Goal: Use online tool/utility: Utilize a website feature to perform a specific function

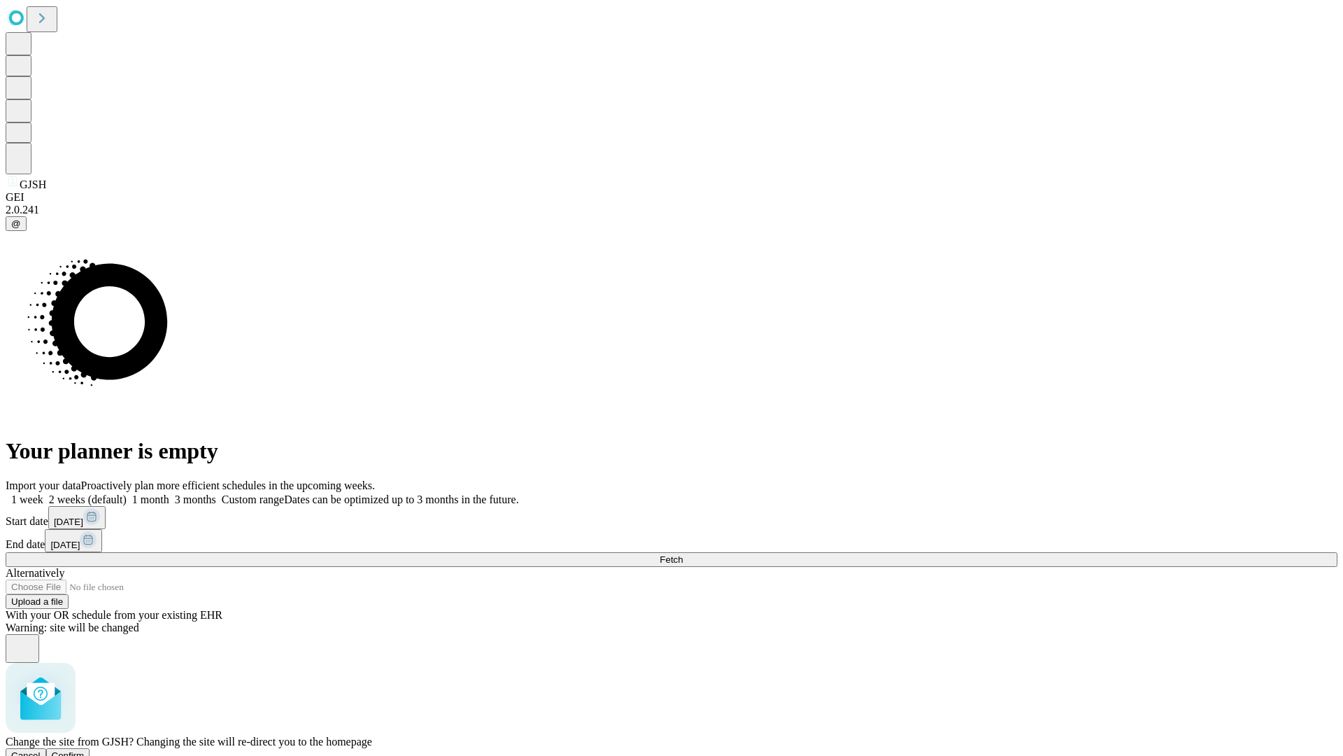
click at [85, 750] on span "Confirm" at bounding box center [68, 755] width 33 height 10
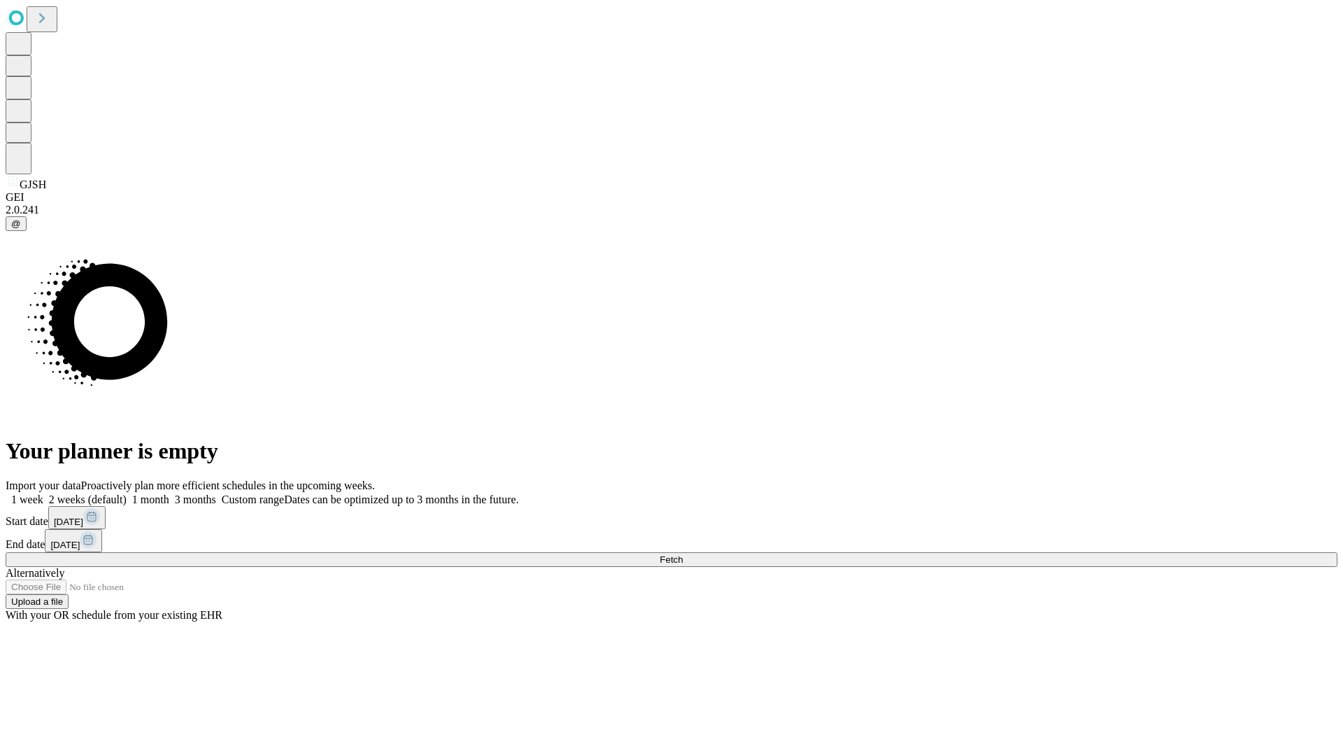
click at [169, 493] on label "1 month" at bounding box center [148, 499] width 43 height 12
click at [683, 554] on span "Fetch" at bounding box center [671, 559] width 23 height 10
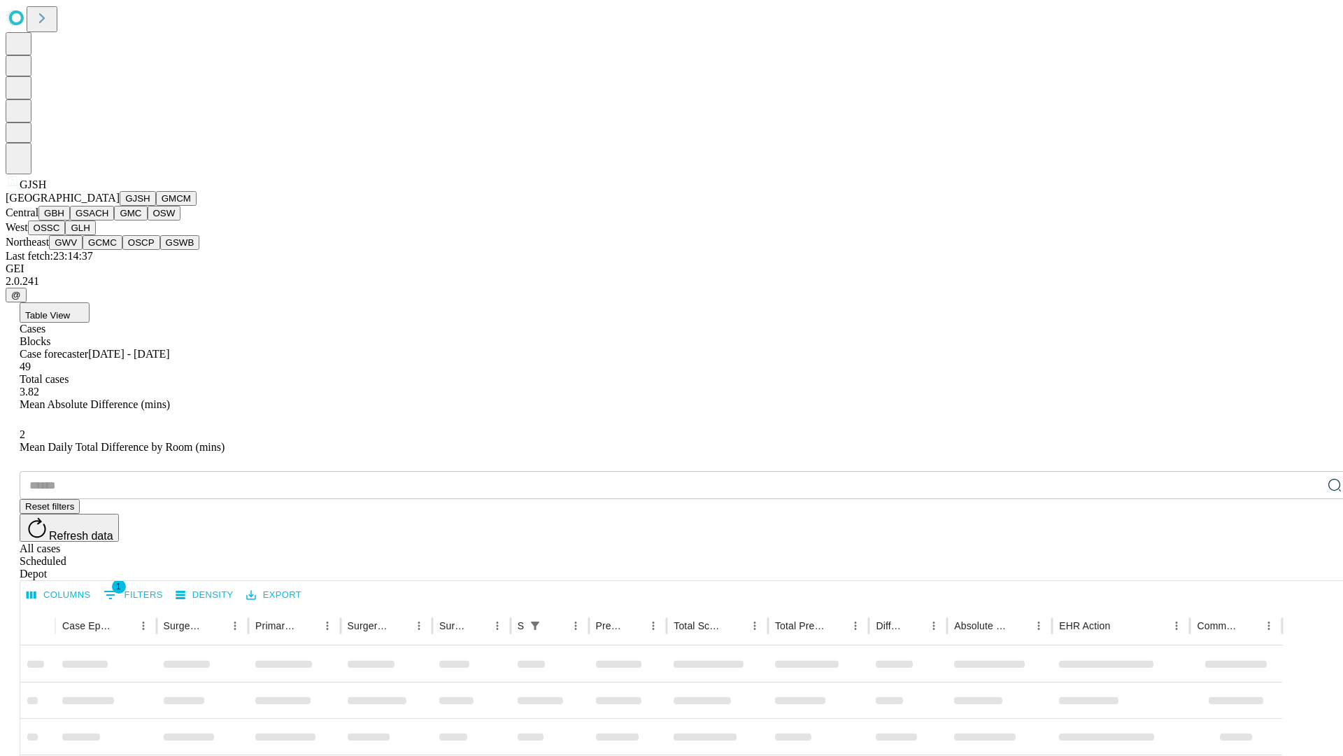
click at [156, 206] on button "GMCM" at bounding box center [176, 198] width 41 height 15
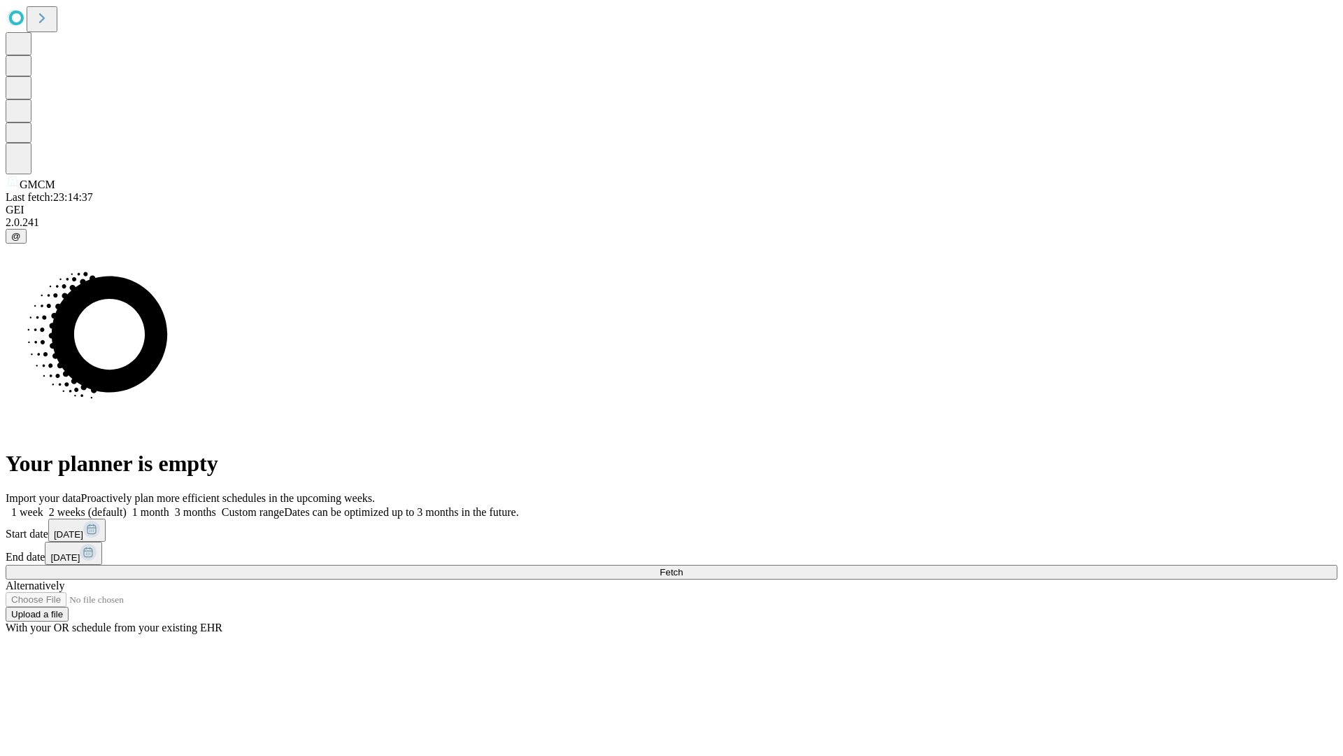
click at [169, 506] on label "1 month" at bounding box center [148, 512] width 43 height 12
click at [683, 567] on span "Fetch" at bounding box center [671, 572] width 23 height 10
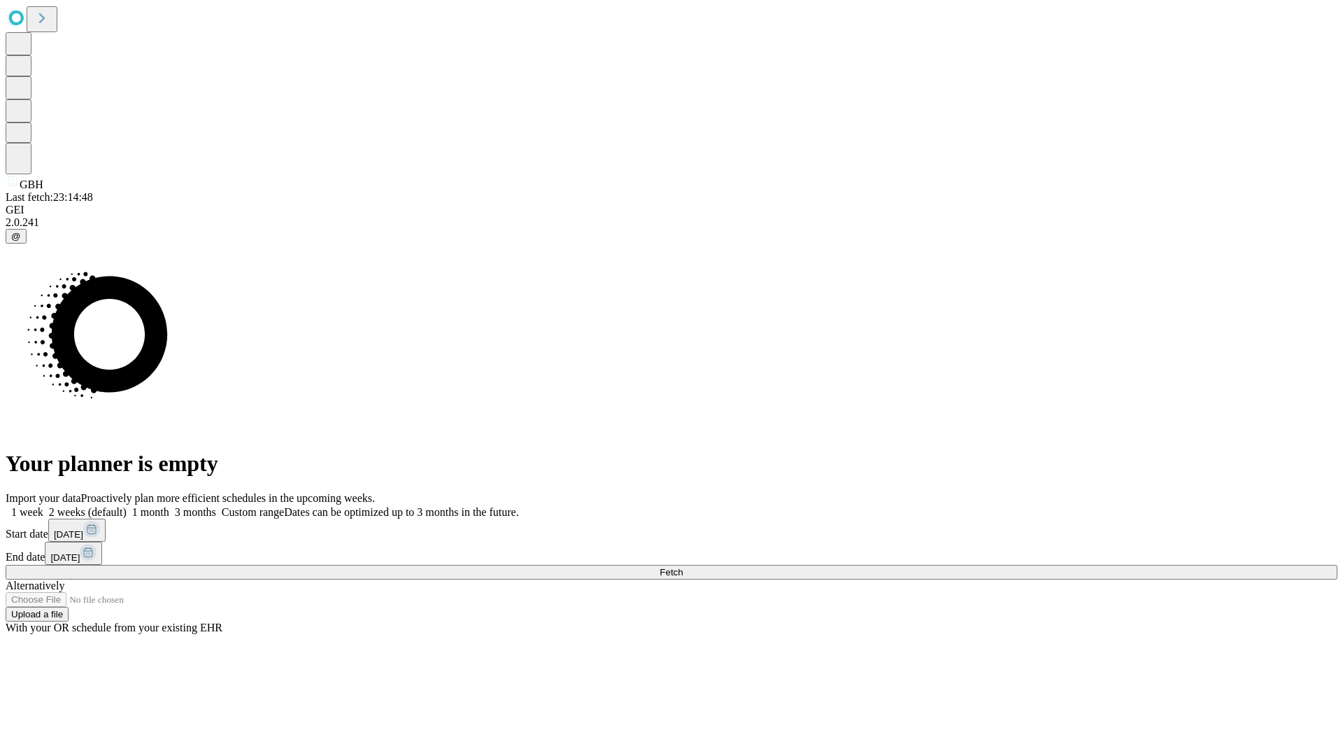
click at [169, 506] on label "1 month" at bounding box center [148, 512] width 43 height 12
click at [683, 567] on span "Fetch" at bounding box center [671, 572] width 23 height 10
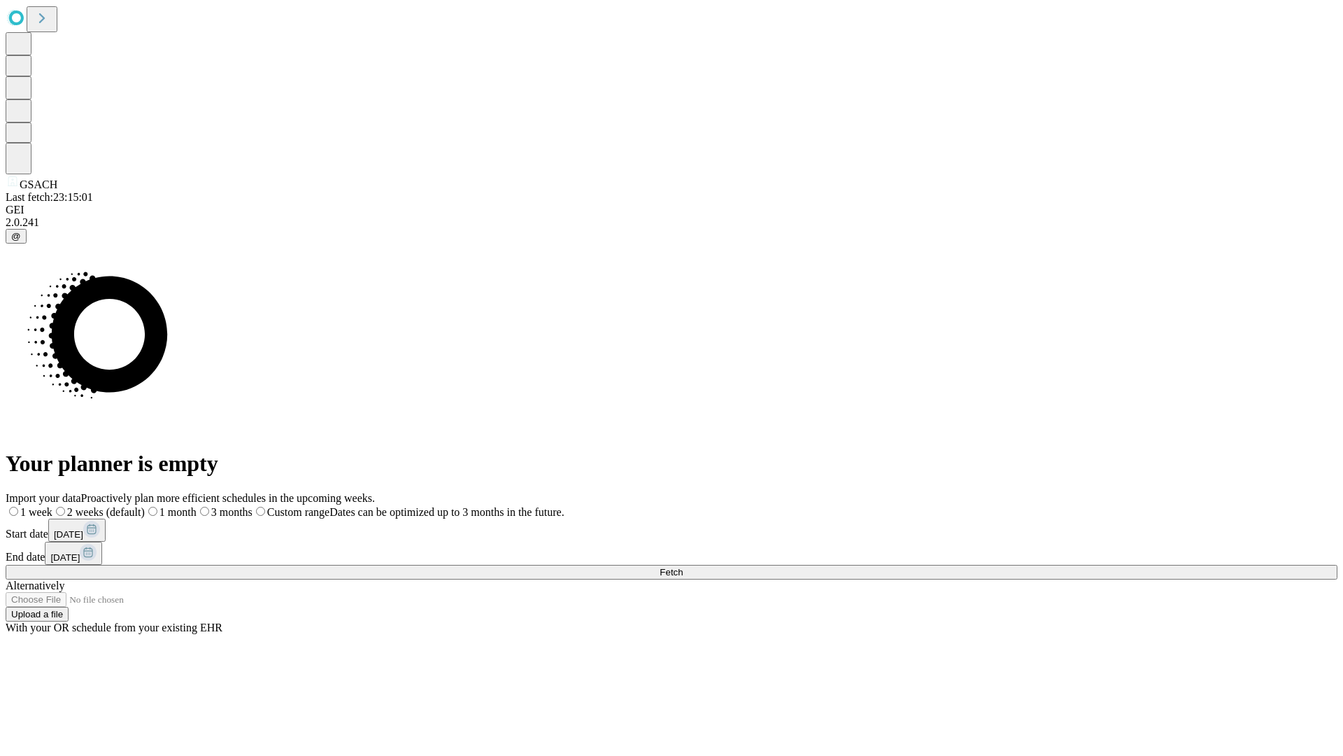
click at [197, 506] on label "1 month" at bounding box center [171, 512] width 52 height 12
click at [683, 567] on span "Fetch" at bounding box center [671, 572] width 23 height 10
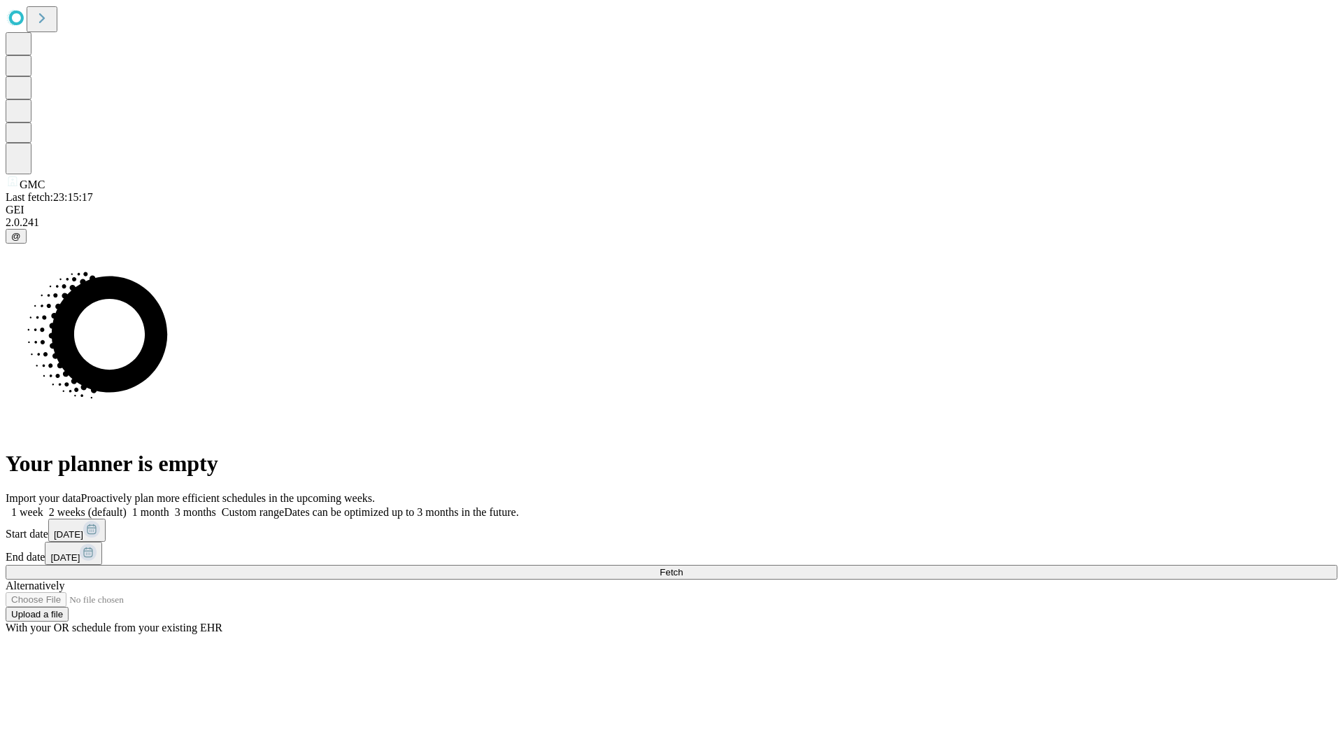
click at [683, 567] on span "Fetch" at bounding box center [671, 572] width 23 height 10
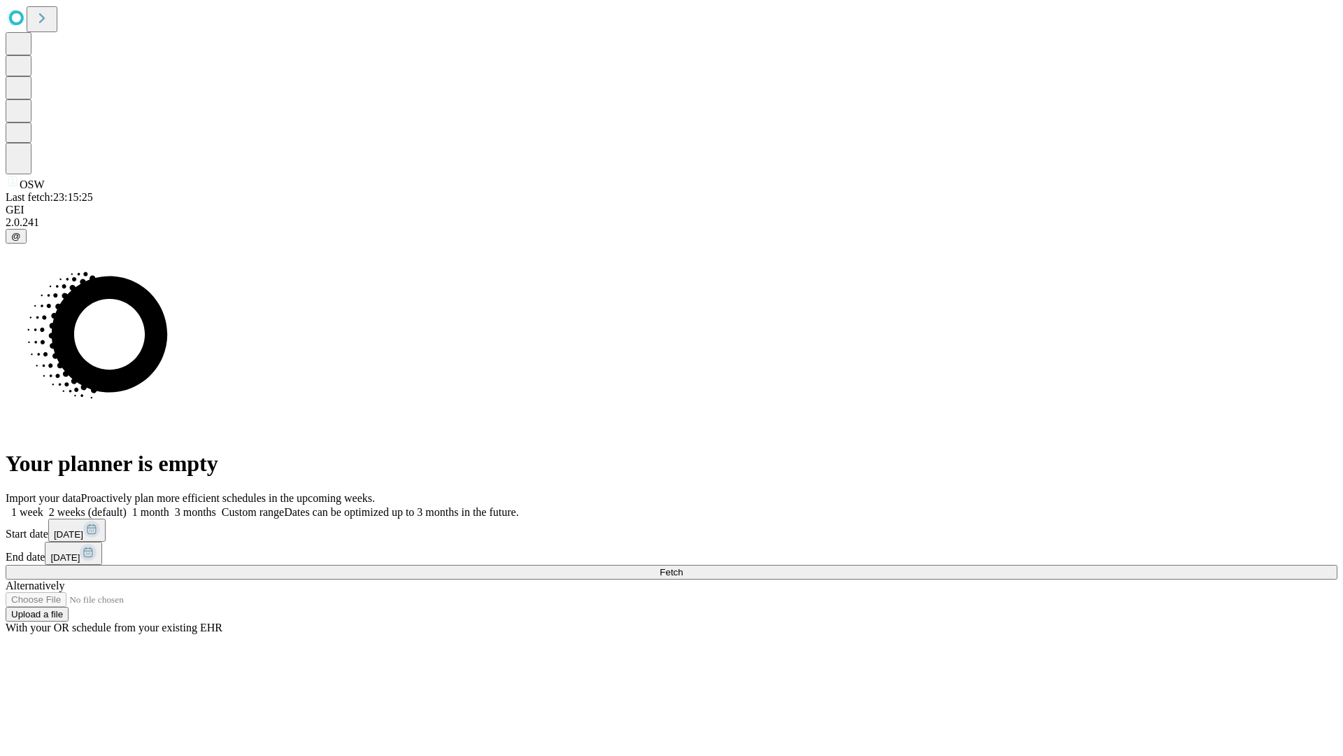
click at [169, 506] on label "1 month" at bounding box center [148, 512] width 43 height 12
click at [683, 567] on span "Fetch" at bounding box center [671, 572] width 23 height 10
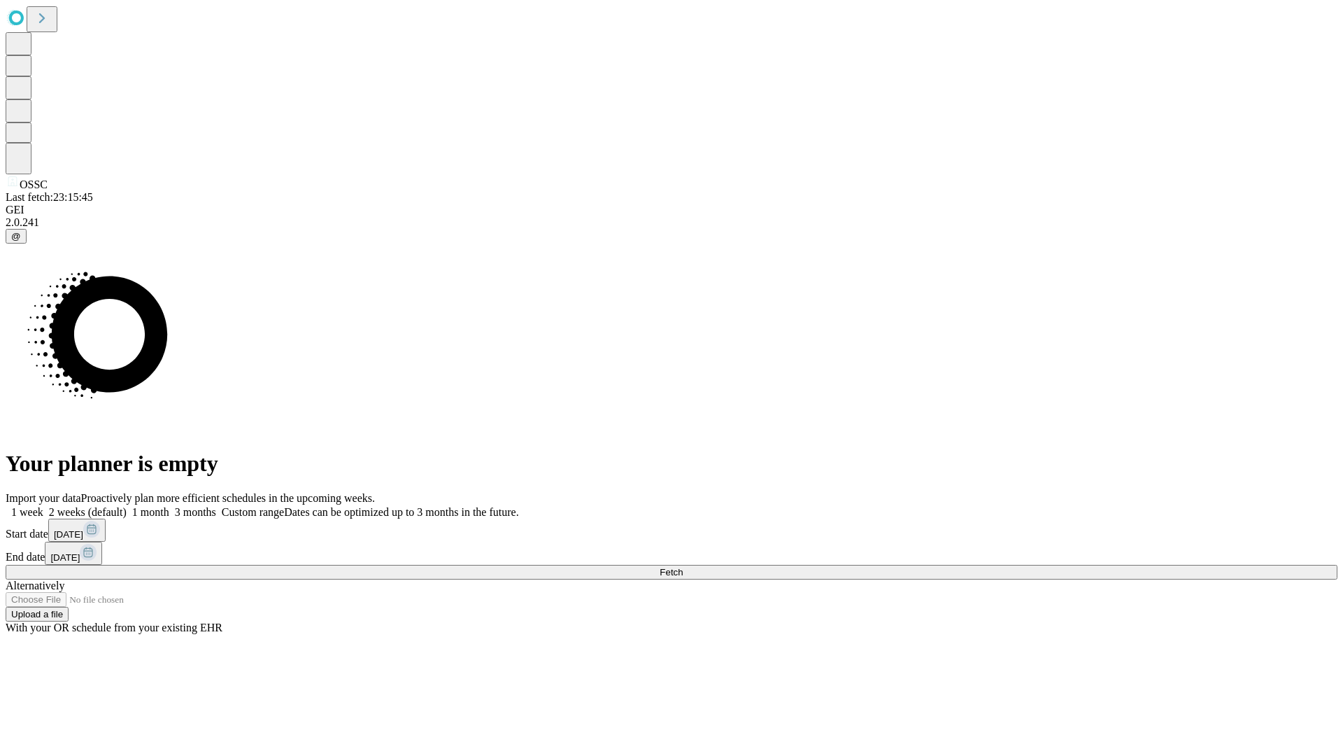
click at [169, 506] on label "1 month" at bounding box center [148, 512] width 43 height 12
click at [683, 567] on span "Fetch" at bounding box center [671, 572] width 23 height 10
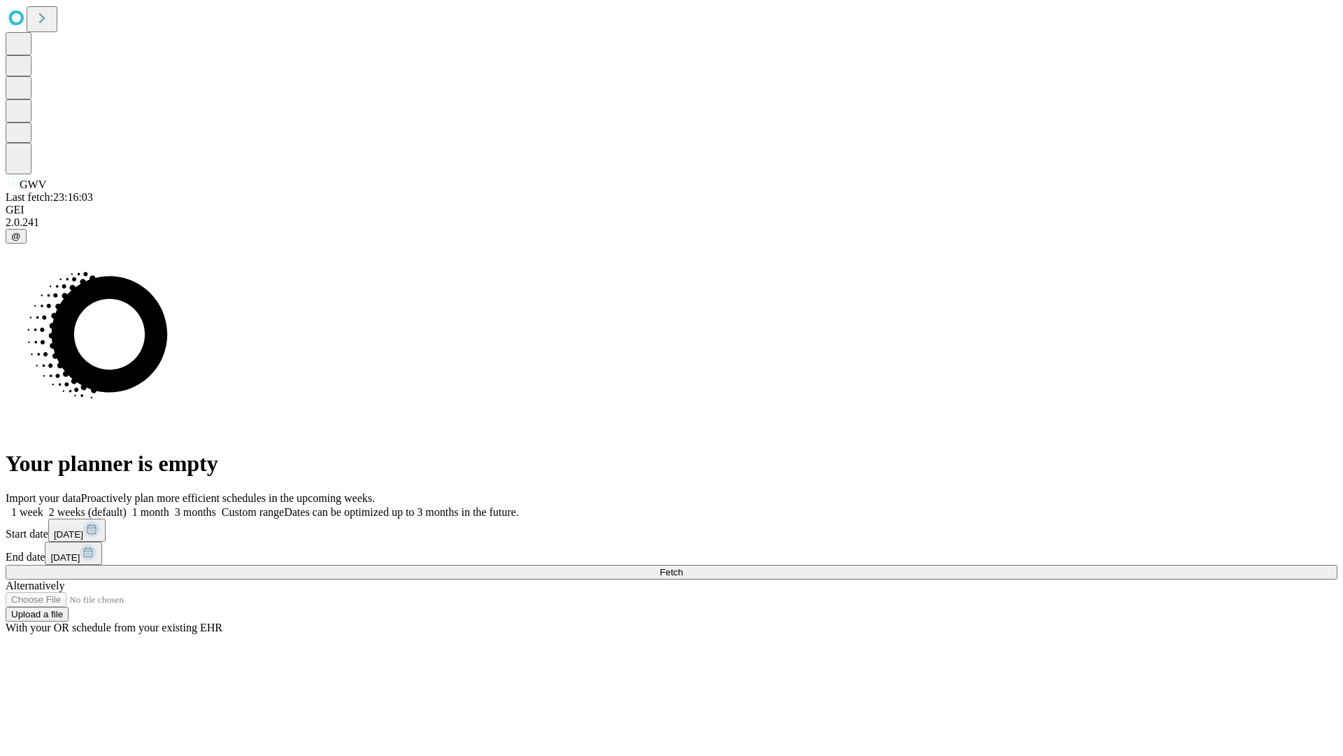
click at [169, 506] on label "1 month" at bounding box center [148, 512] width 43 height 12
click at [683, 567] on span "Fetch" at bounding box center [671, 572] width 23 height 10
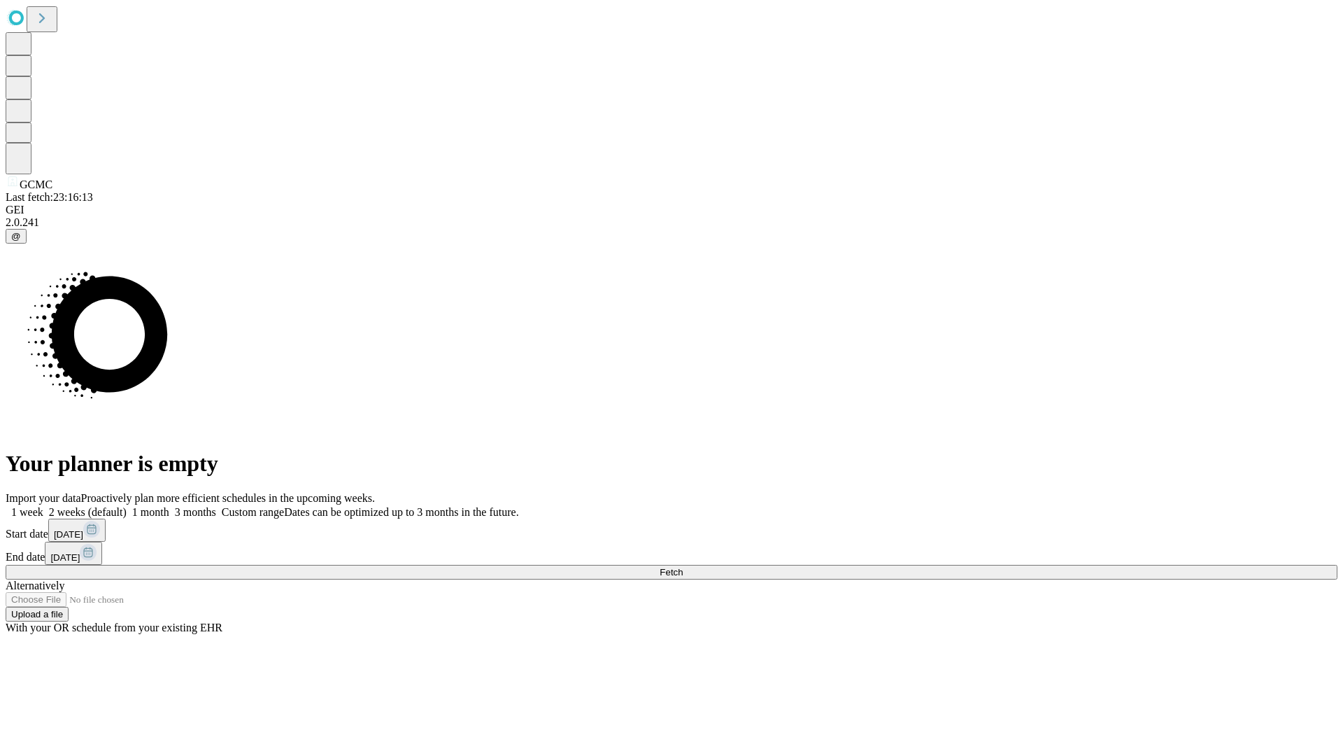
click at [169, 506] on label "1 month" at bounding box center [148, 512] width 43 height 12
click at [683, 567] on span "Fetch" at bounding box center [671, 572] width 23 height 10
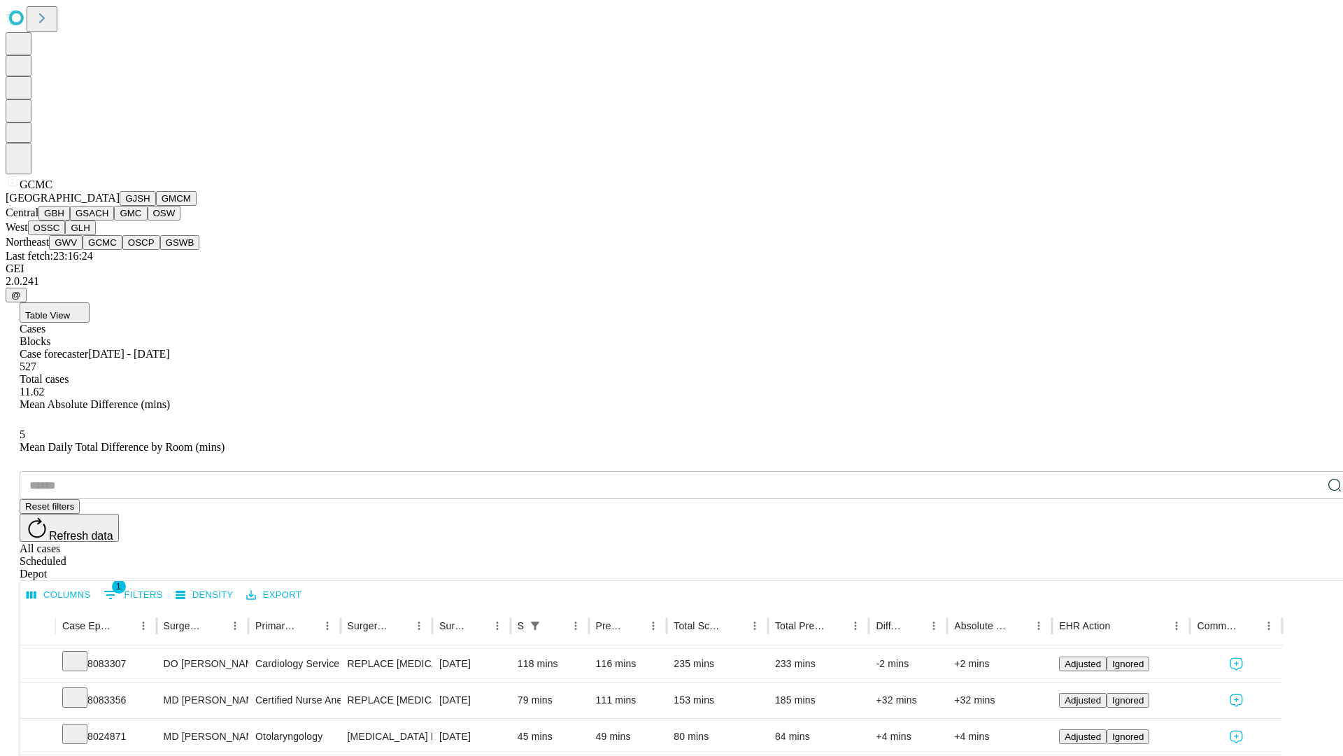
click at [122, 250] on button "OSCP" at bounding box center [141, 242] width 38 height 15
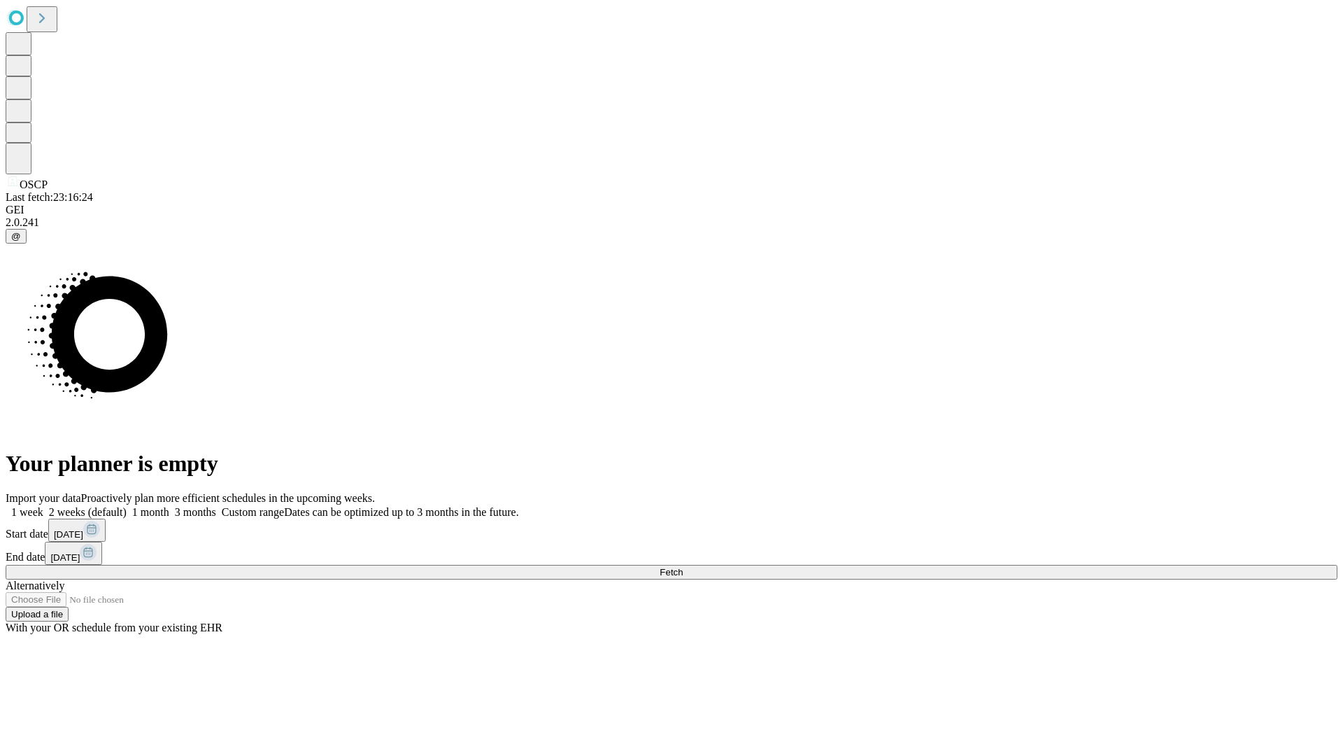
click at [169, 506] on label "1 month" at bounding box center [148, 512] width 43 height 12
click at [683, 567] on span "Fetch" at bounding box center [671, 572] width 23 height 10
